Goal: Check status: Check status

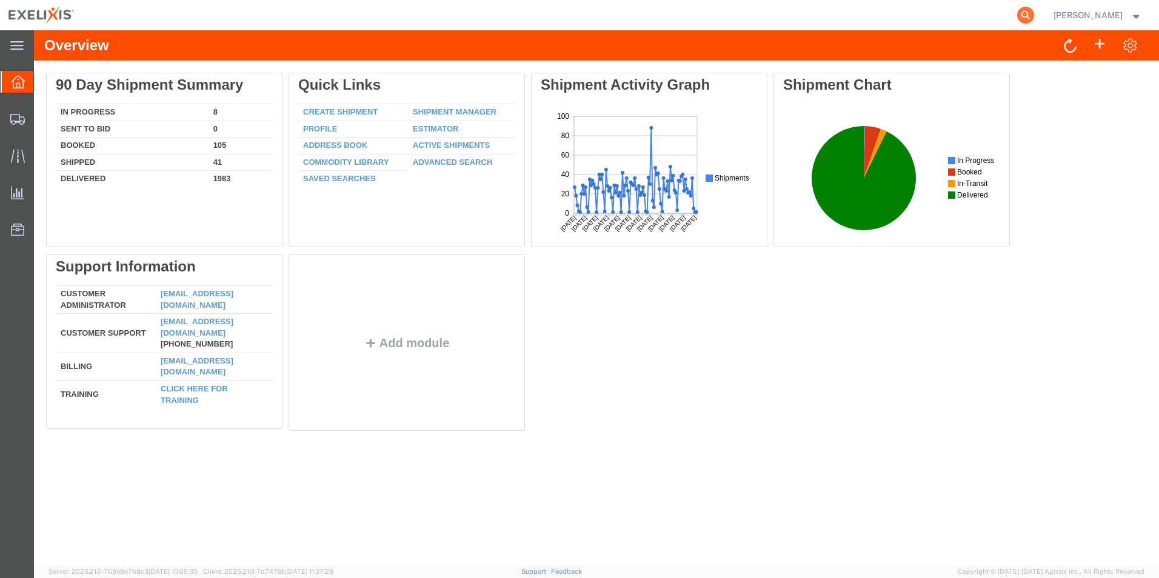
click at [1034, 17] on icon at bounding box center [1025, 15] width 17 height 17
click at [806, 21] on input "search" at bounding box center [833, 15] width 369 height 29
paste input "716916588"
type input "716916588"
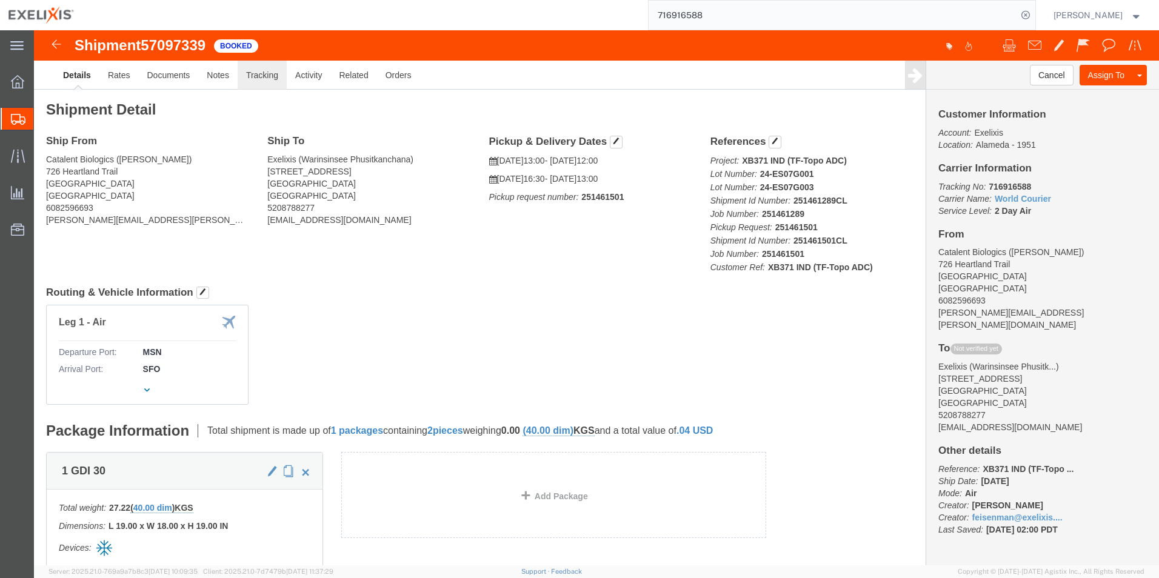
click link "Tracking"
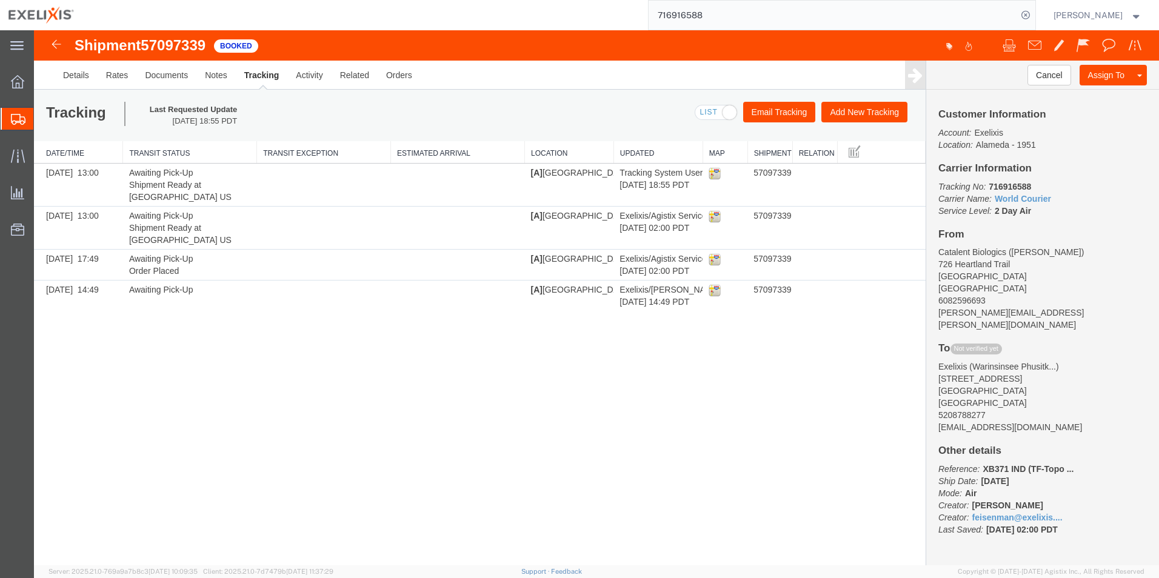
click at [164, 169] on td "Awaiting Pick-Up Shipment Ready at MADISON WI 53717 US" at bounding box center [190, 185] width 134 height 43
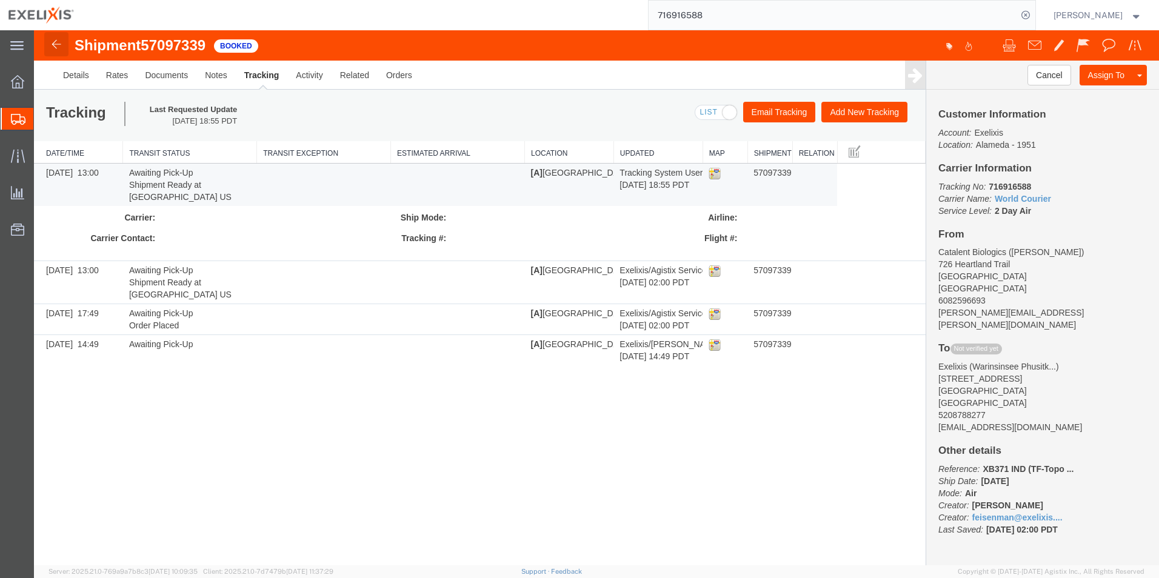
click at [55, 45] on img at bounding box center [56, 44] width 15 height 15
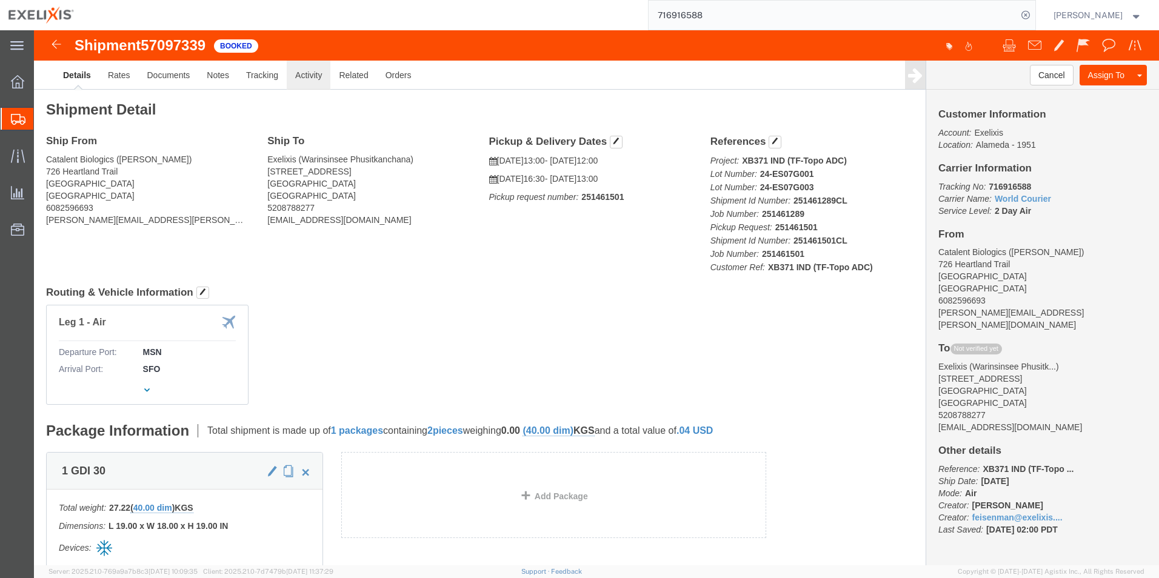
click link "Activity"
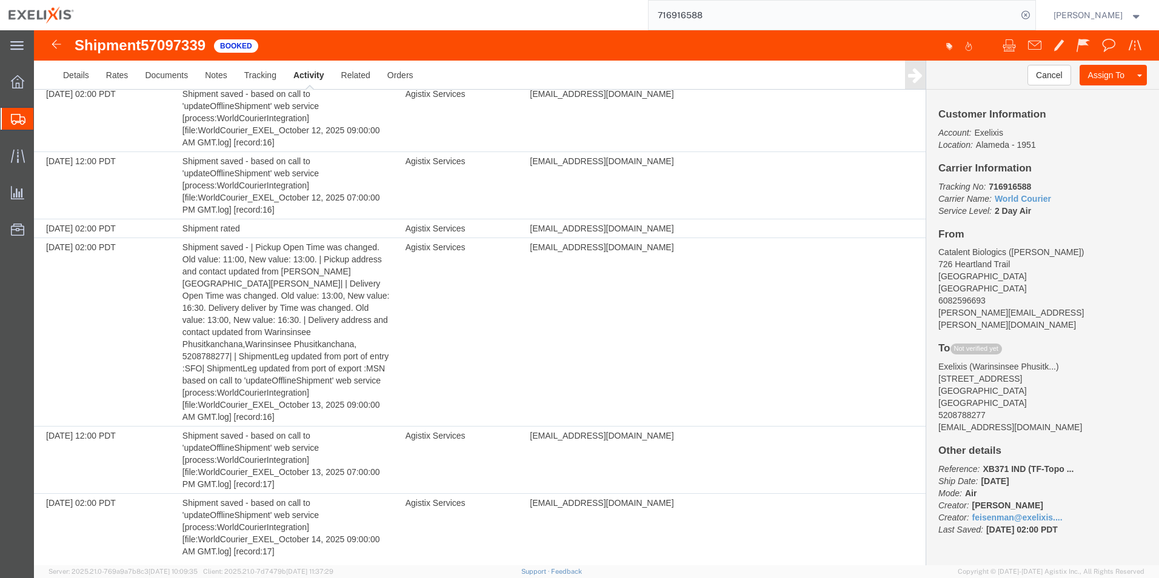
scroll to position [850, 0]
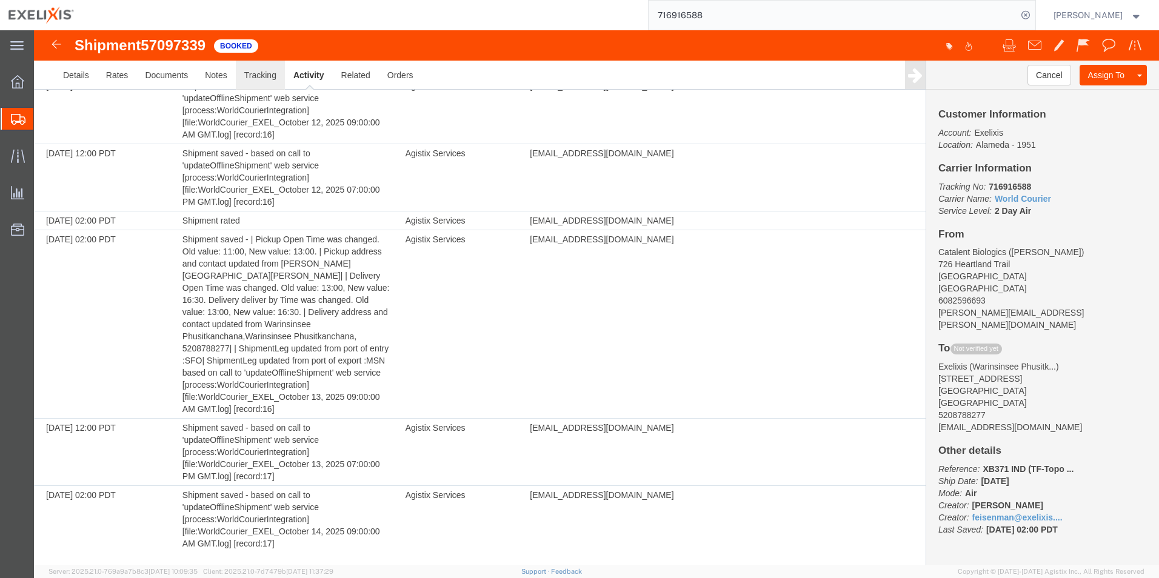
click at [269, 76] on link "Tracking" at bounding box center [260, 75] width 49 height 29
